Goal: Task Accomplishment & Management: Manage account settings

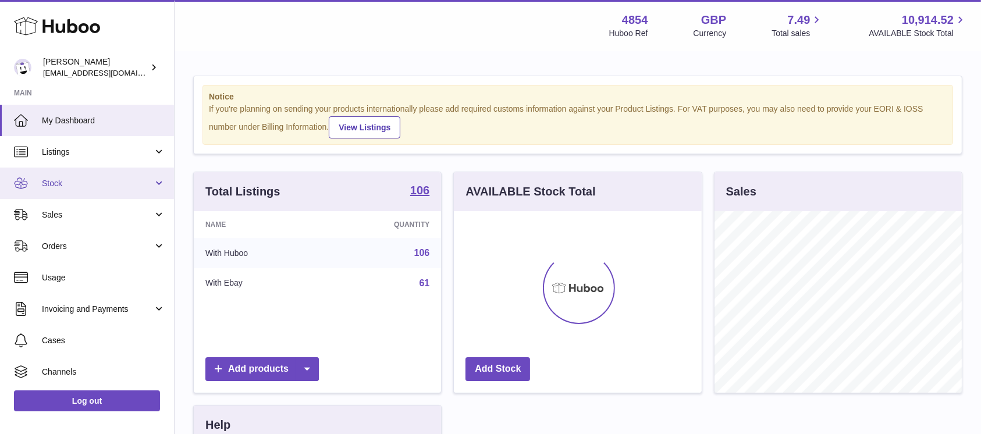
scroll to position [181, 247]
click at [134, 174] on link "Stock" at bounding box center [87, 183] width 174 height 31
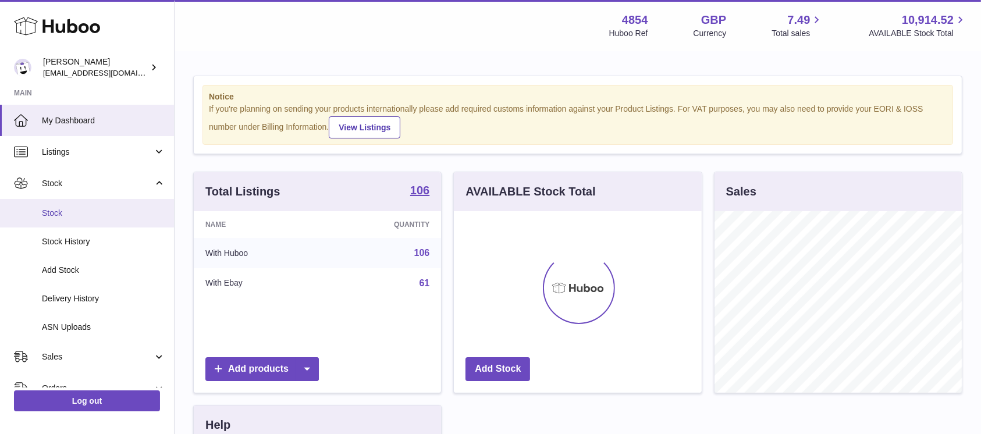
click at [74, 214] on span "Stock" at bounding box center [103, 213] width 123 height 11
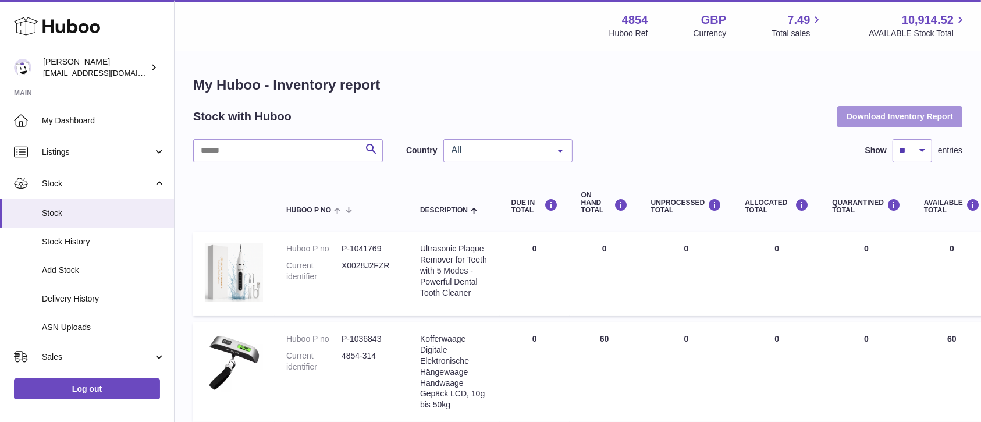
click at [875, 119] on button "Download Inventory Report" at bounding box center [899, 116] width 125 height 21
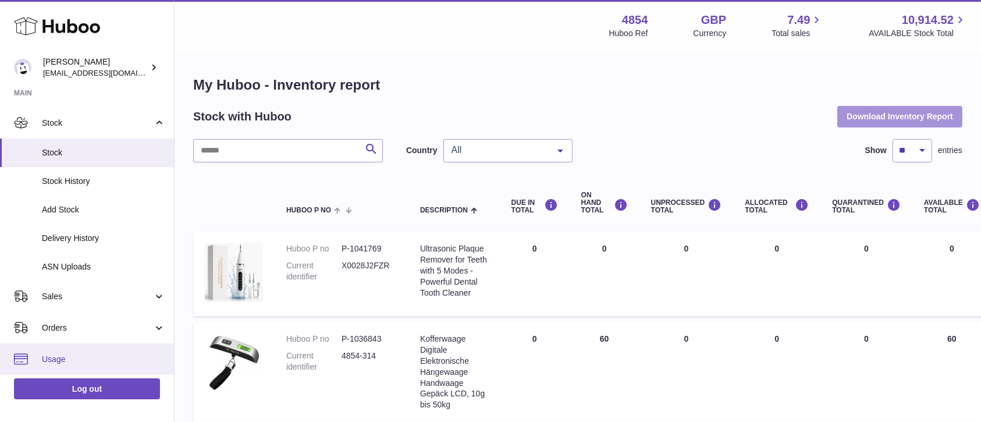
scroll to position [155, 0]
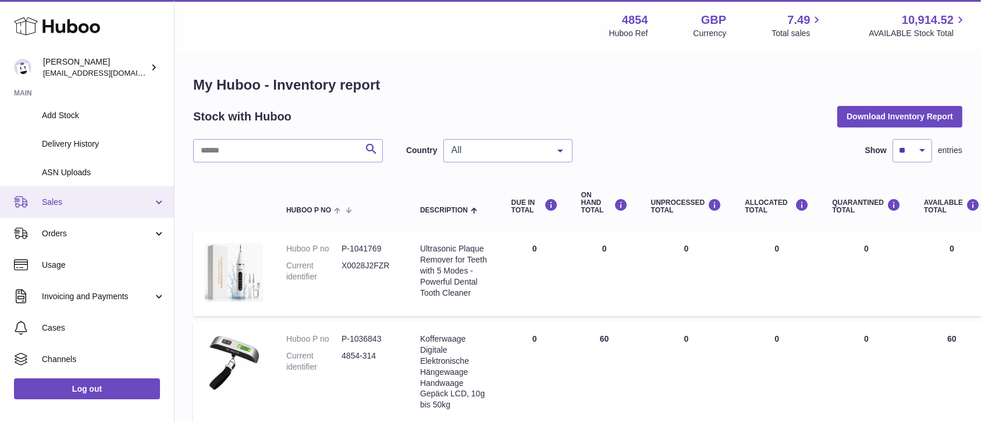
click at [135, 206] on span "Sales" at bounding box center [97, 202] width 111 height 11
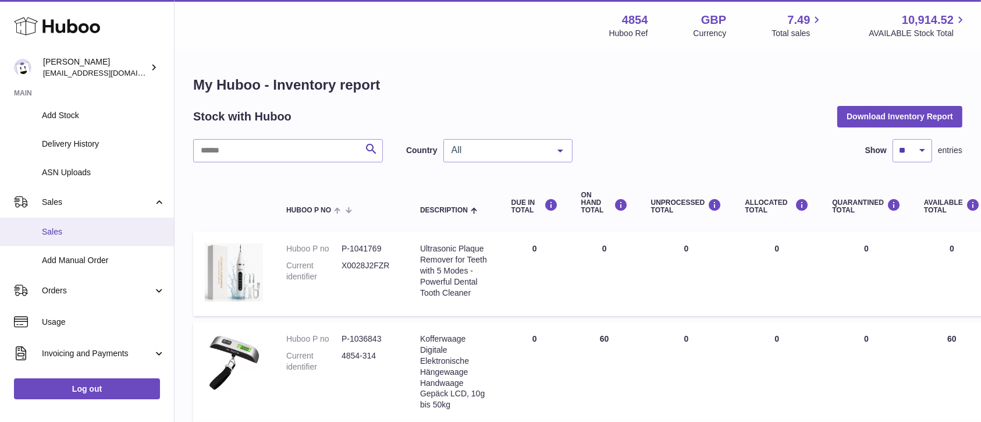
click at [118, 233] on span "Sales" at bounding box center [103, 231] width 123 height 11
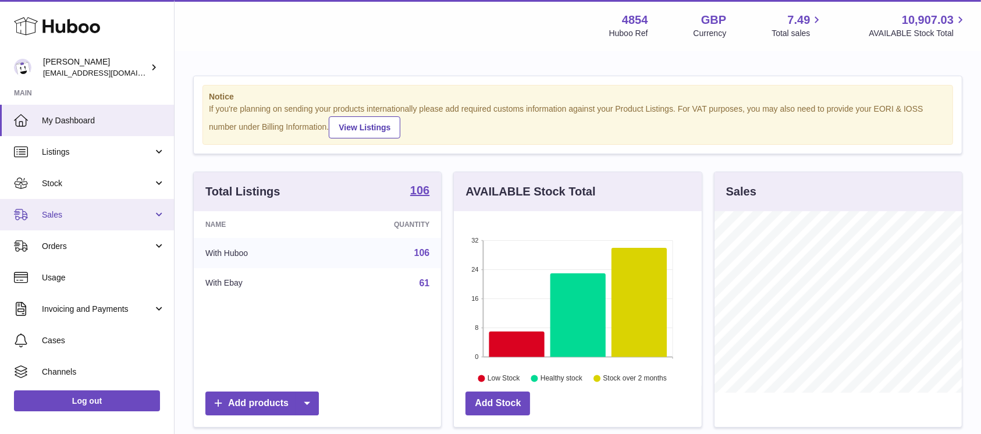
click at [121, 212] on span "Sales" at bounding box center [97, 214] width 111 height 11
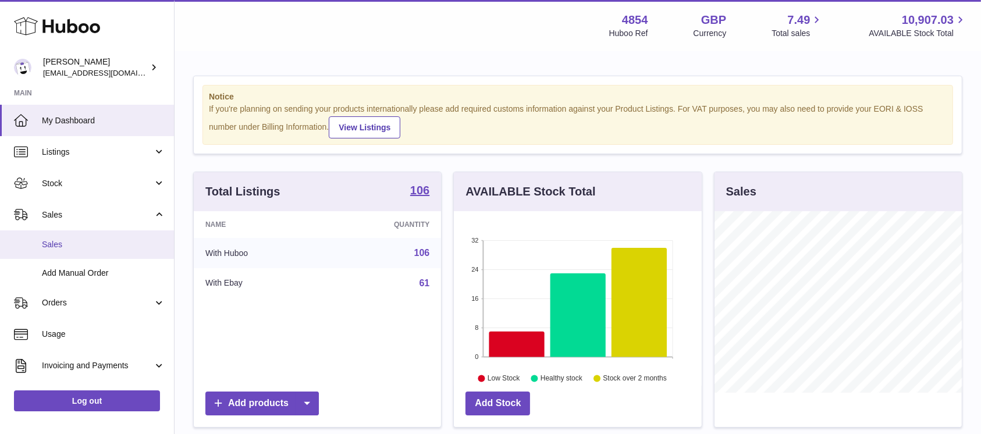
click at [113, 239] on span "Sales" at bounding box center [103, 244] width 123 height 11
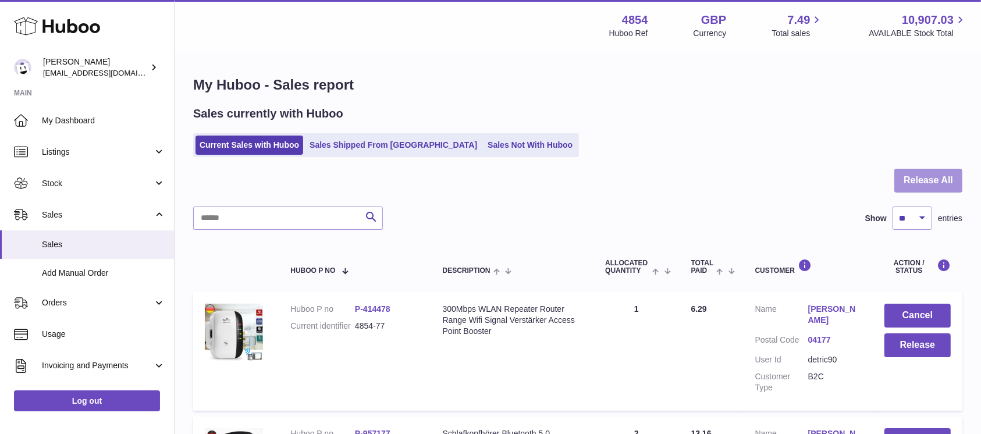
click at [939, 169] on button "Release All" at bounding box center [928, 181] width 68 height 24
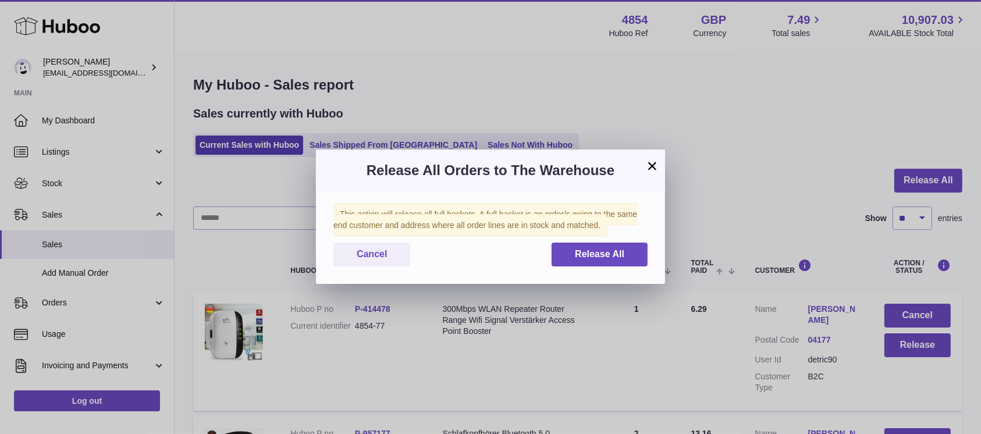
click at [619, 241] on div "This action will release all full baskets. A full basket is an order/s going to…" at bounding box center [490, 237] width 349 height 92
click at [614, 248] on button "Release All" at bounding box center [599, 255] width 96 height 24
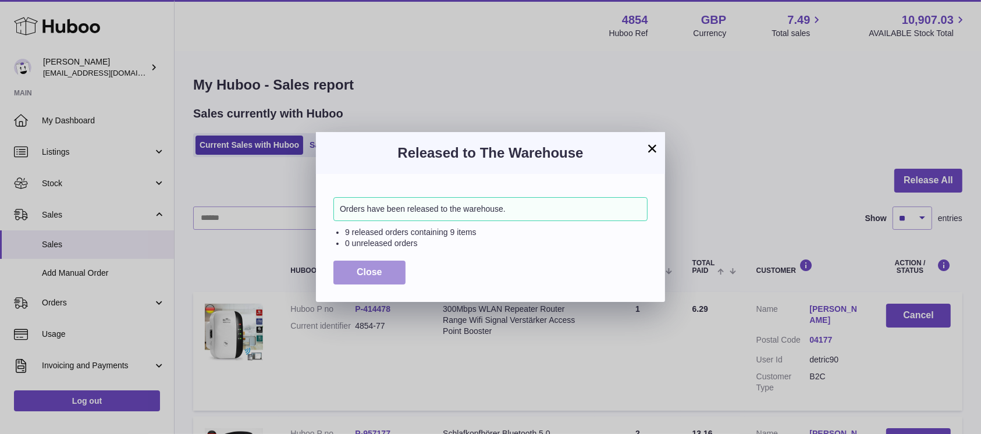
click at [371, 271] on span "Close" at bounding box center [370, 272] width 26 height 10
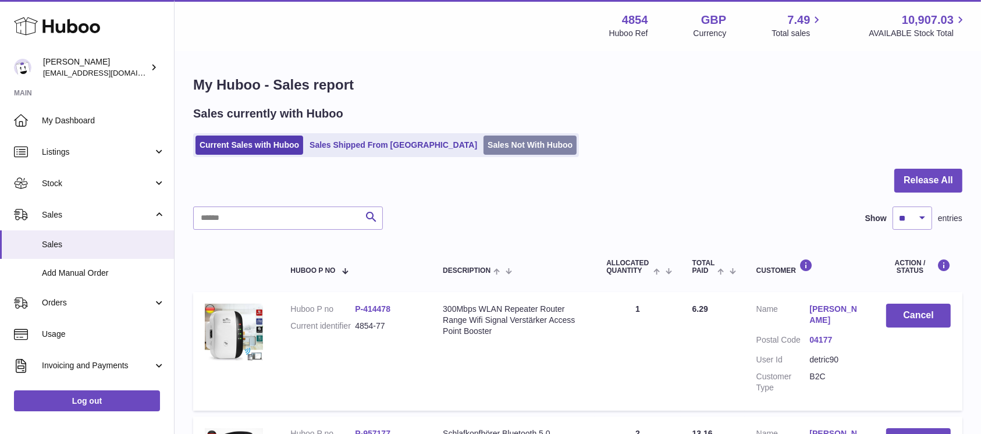
click at [483, 139] on link "Sales Not With Huboo" at bounding box center [529, 145] width 93 height 19
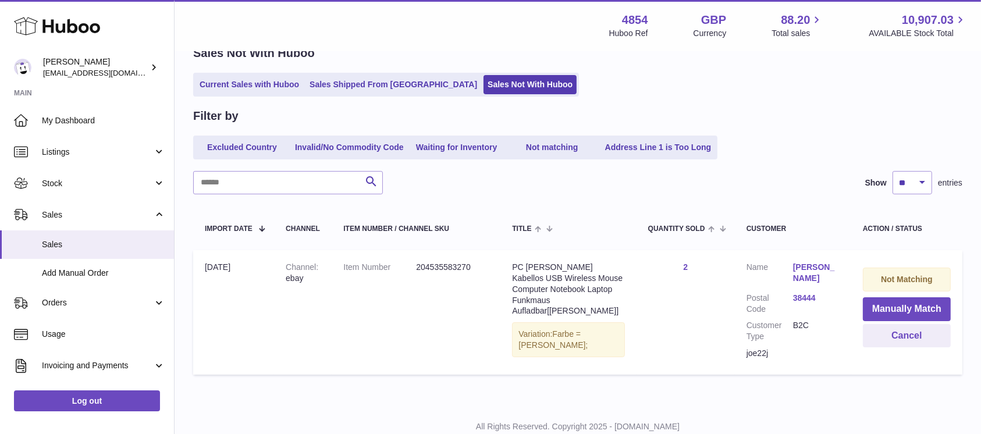
scroll to position [97, 0]
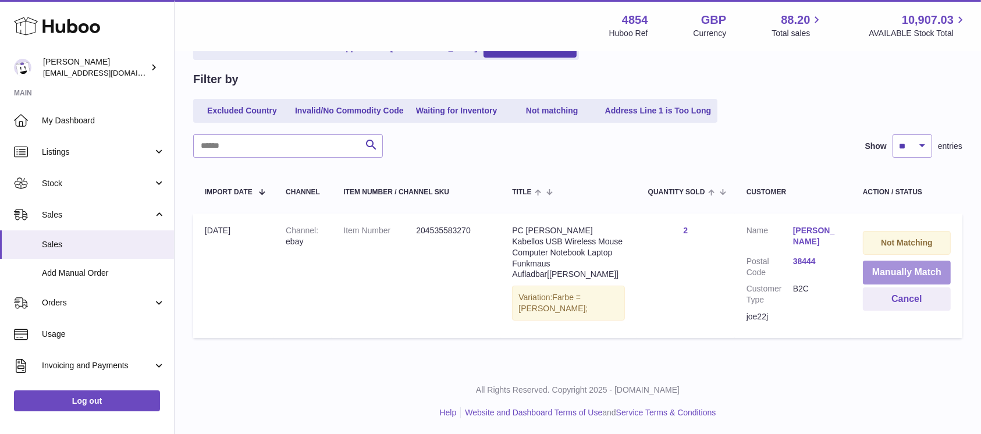
click at [903, 268] on button "Manually Match" at bounding box center [907, 273] width 88 height 24
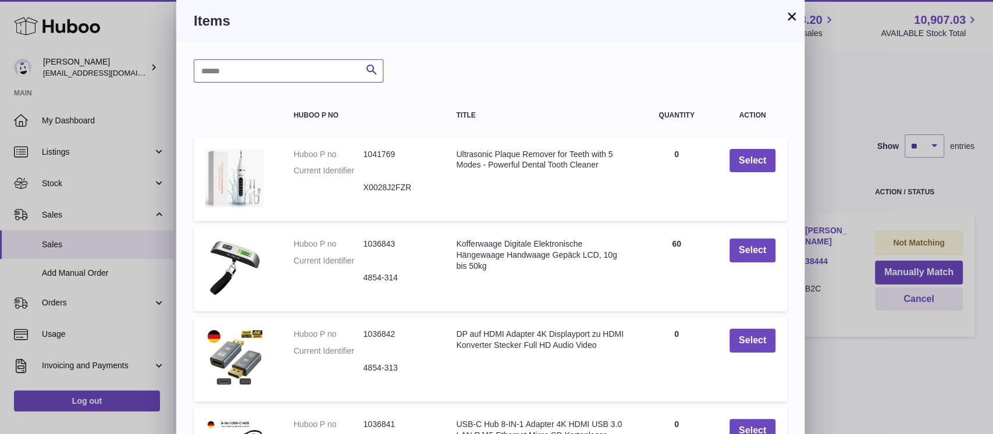
click at [261, 65] on input "text" at bounding box center [289, 70] width 190 height 23
type input "*****"
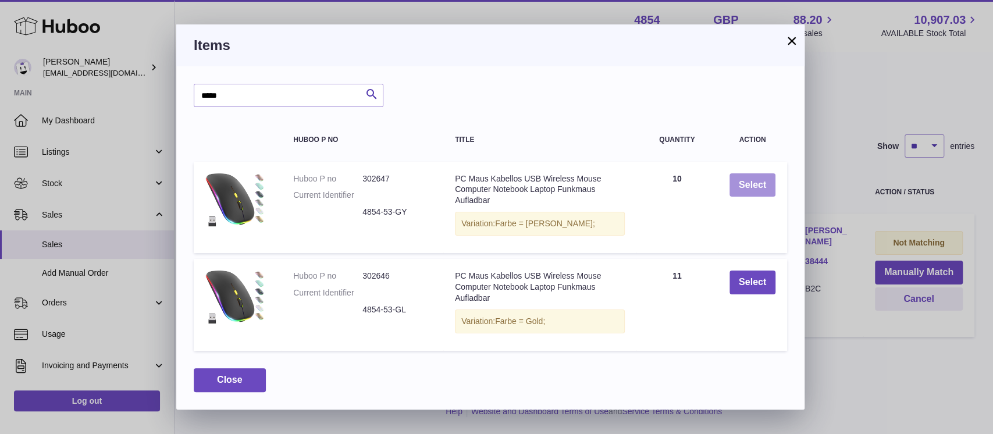
click at [732, 188] on button "Select" at bounding box center [752, 185] width 46 height 24
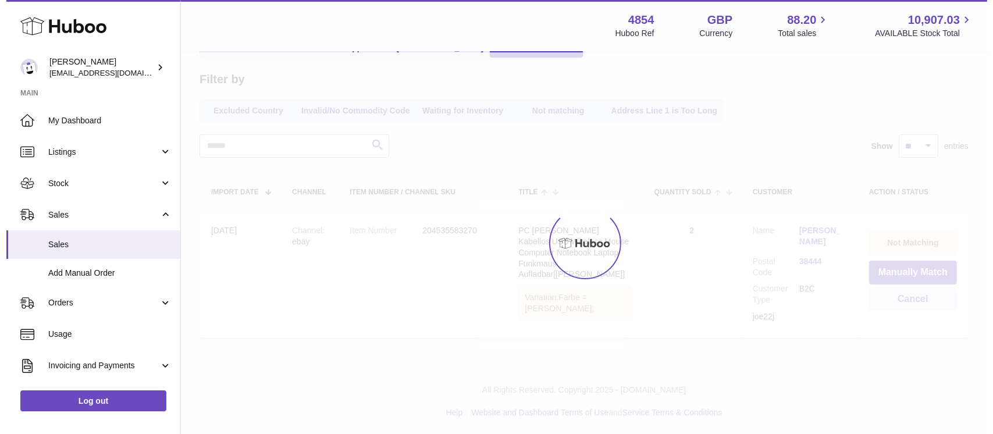
scroll to position [0, 0]
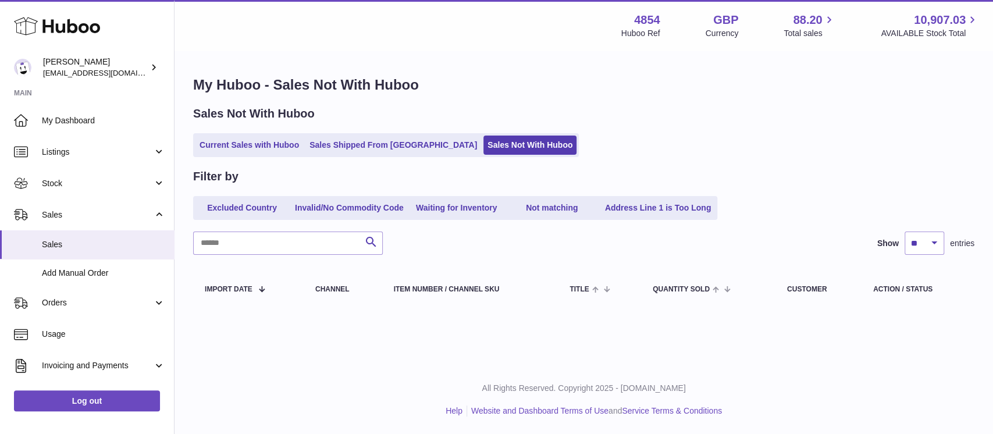
click at [232, 130] on div "Sales Not With Huboo Current Sales with Huboo Sales Shipped From Huboo Sales No…" at bounding box center [583, 131] width 781 height 51
click at [231, 139] on link "Current Sales with Huboo" at bounding box center [249, 145] width 108 height 19
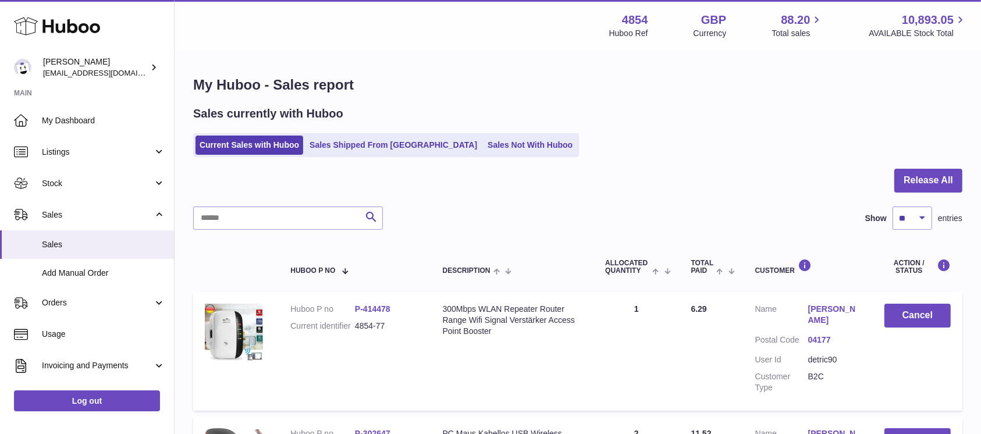
click at [924, 193] on div at bounding box center [577, 188] width 769 height 38
click at [923, 191] on button "Release All" at bounding box center [928, 181] width 68 height 24
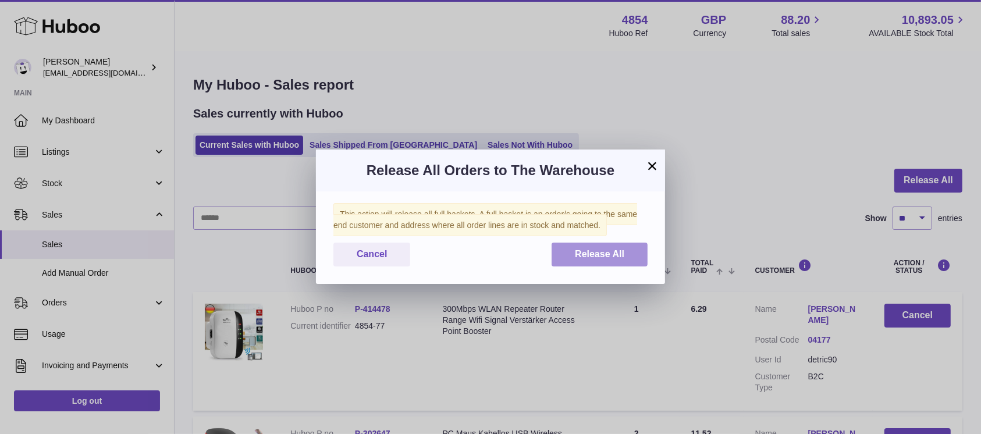
click at [607, 243] on button "Release All" at bounding box center [599, 255] width 96 height 24
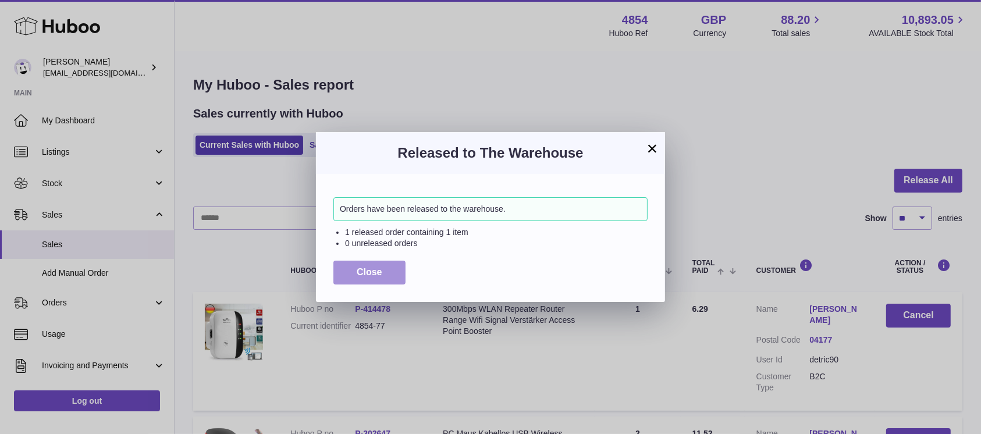
click at [369, 265] on button "Close" at bounding box center [369, 273] width 72 height 24
